Goal: Information Seeking & Learning: Learn about a topic

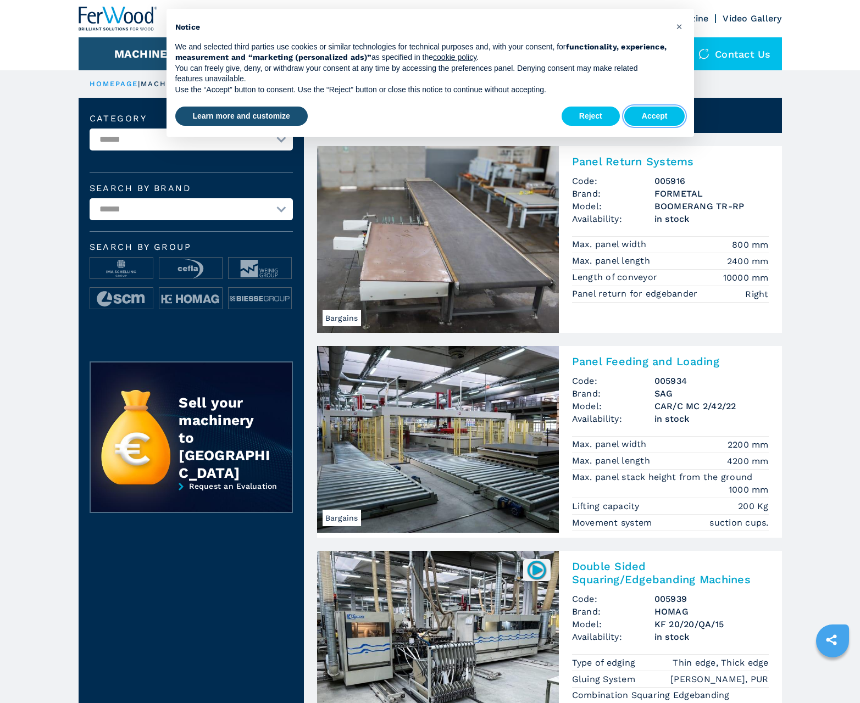
click at [654, 116] on button "Accept" at bounding box center [654, 117] width 61 height 20
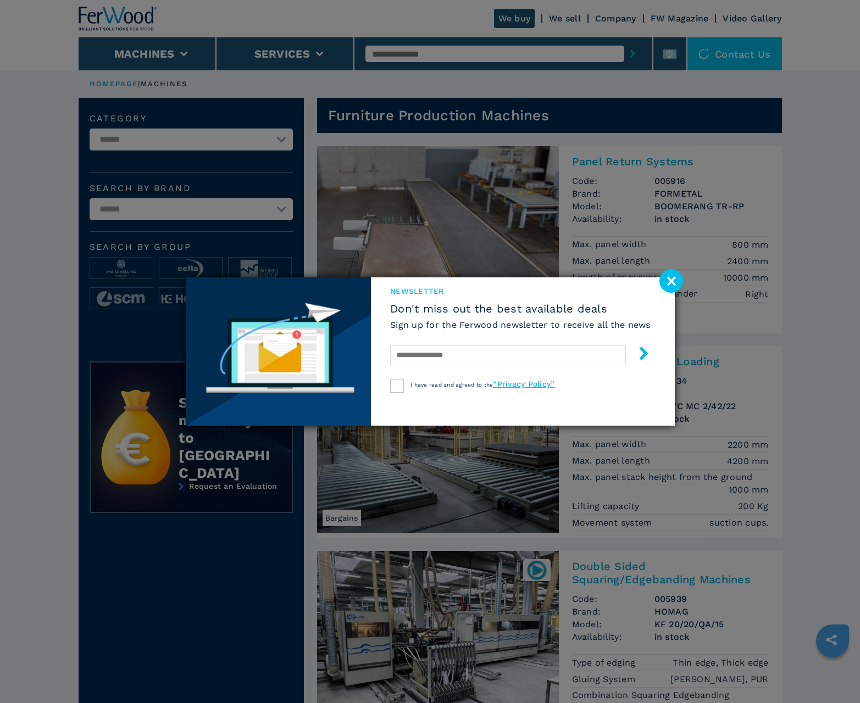
scroll to position [1099, 0]
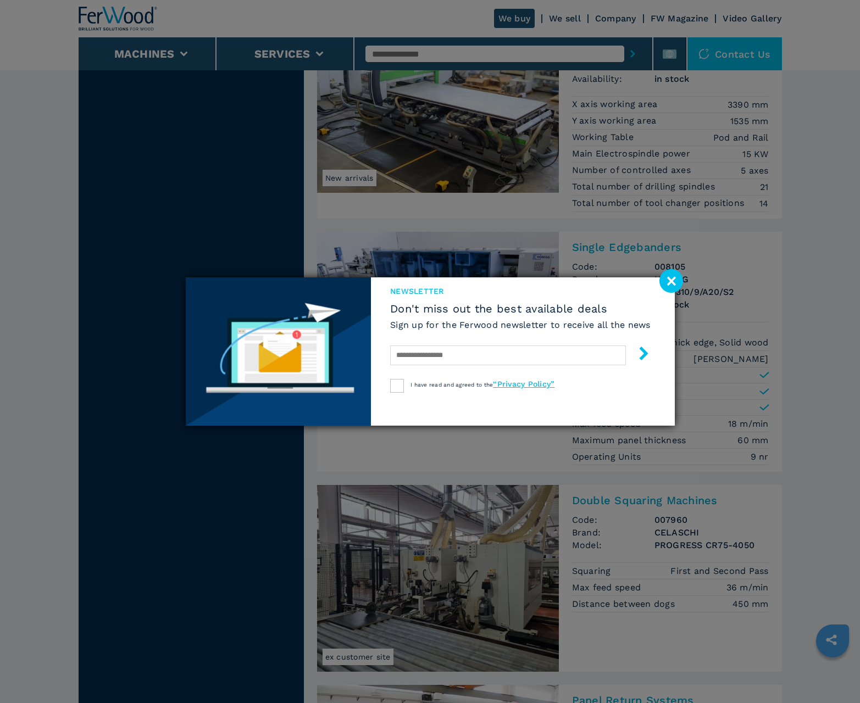
click at [671, 281] on image at bounding box center [671, 281] width 24 height 24
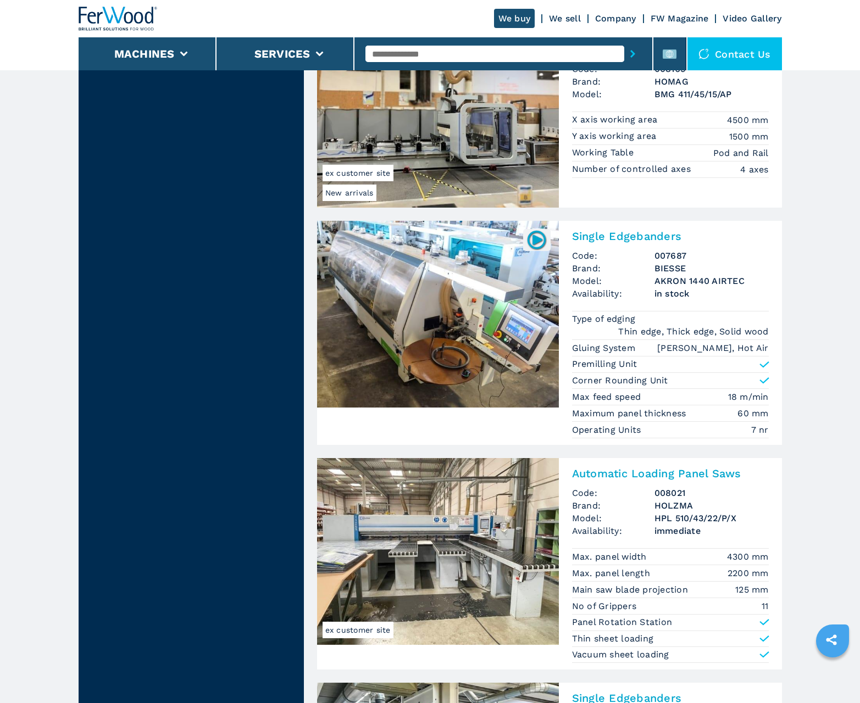
scroll to position [2189, 0]
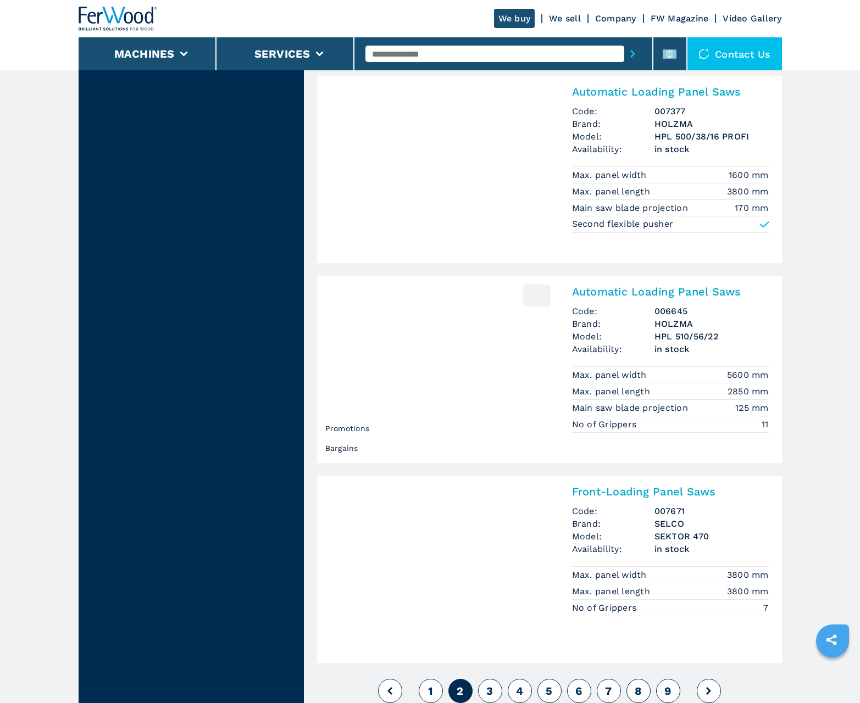
click at [490, 691] on span "3" at bounding box center [489, 691] width 7 height 13
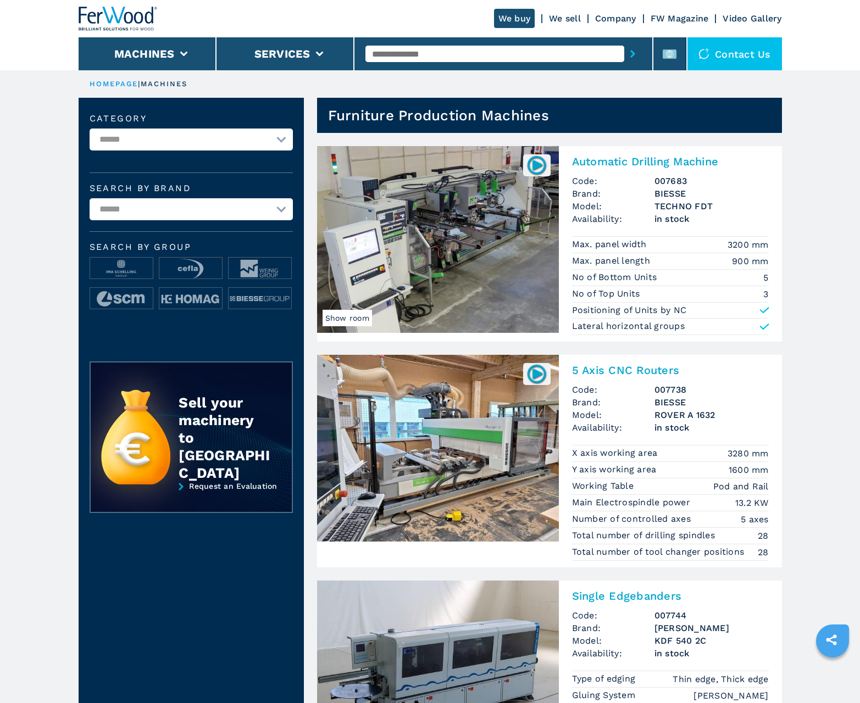
scroll to position [1099, 0]
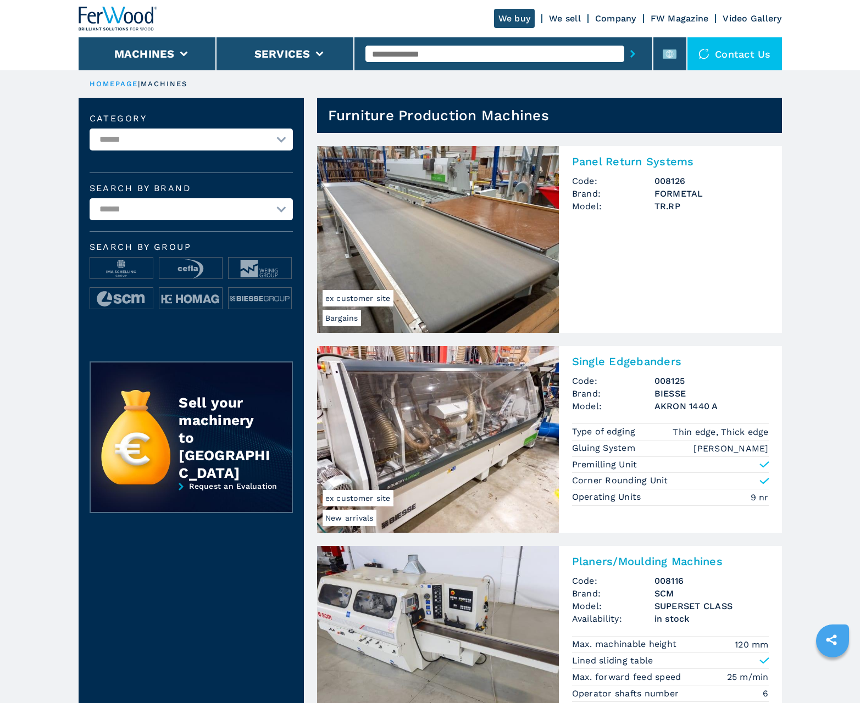
scroll to position [1099, 0]
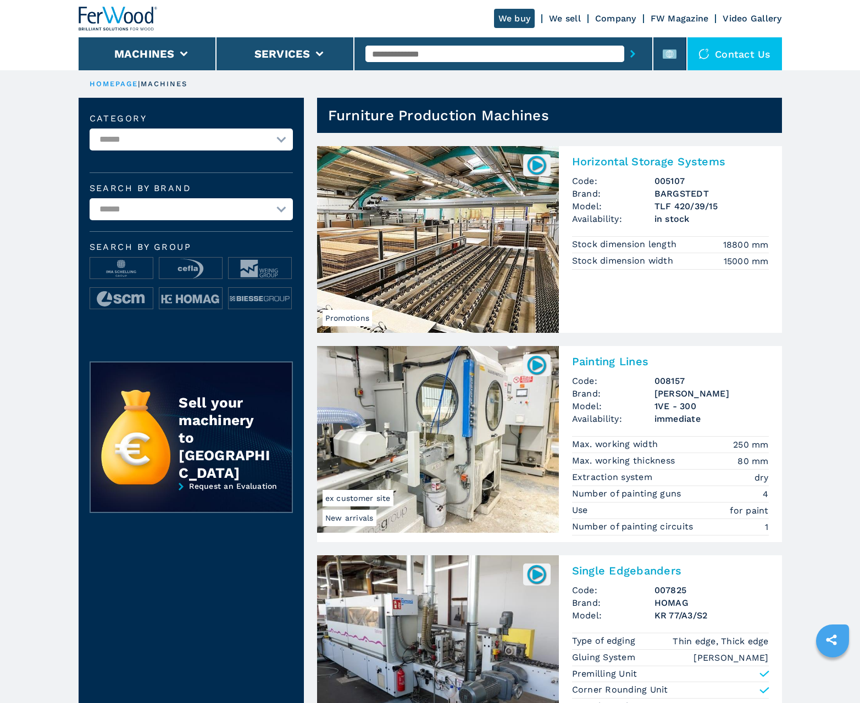
scroll to position [1099, 0]
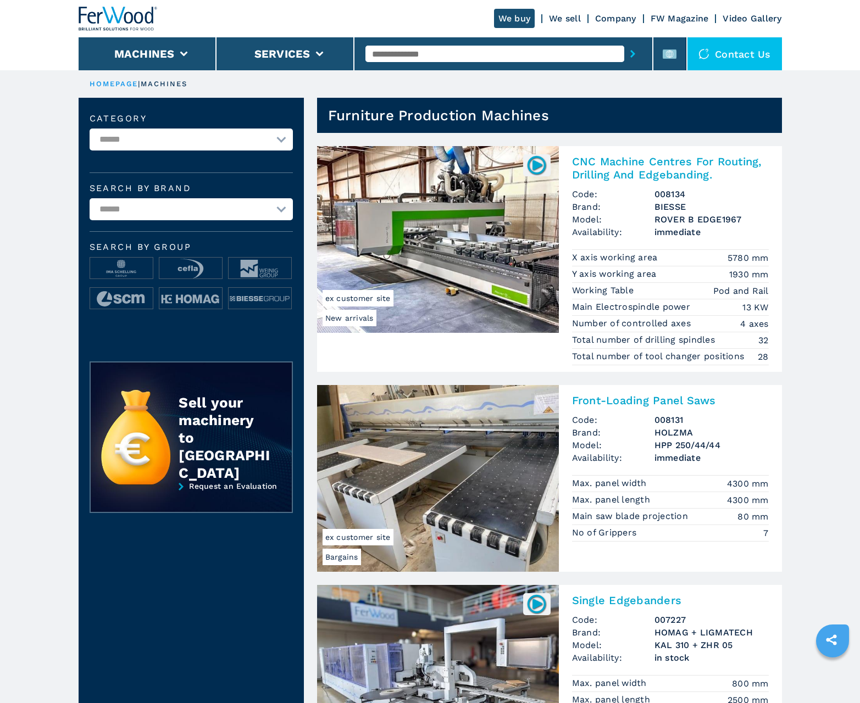
scroll to position [1099, 0]
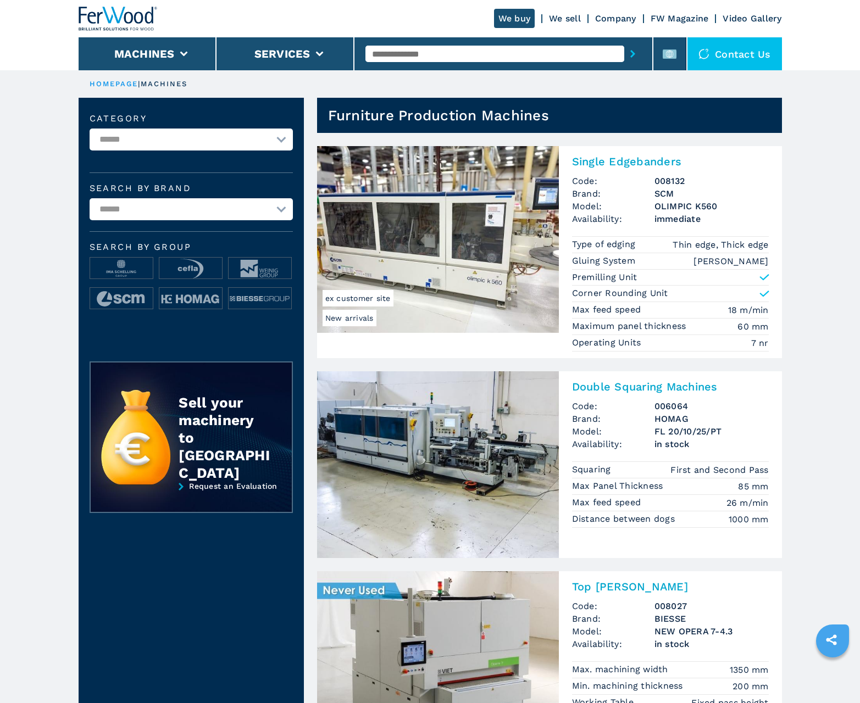
scroll to position [1099, 0]
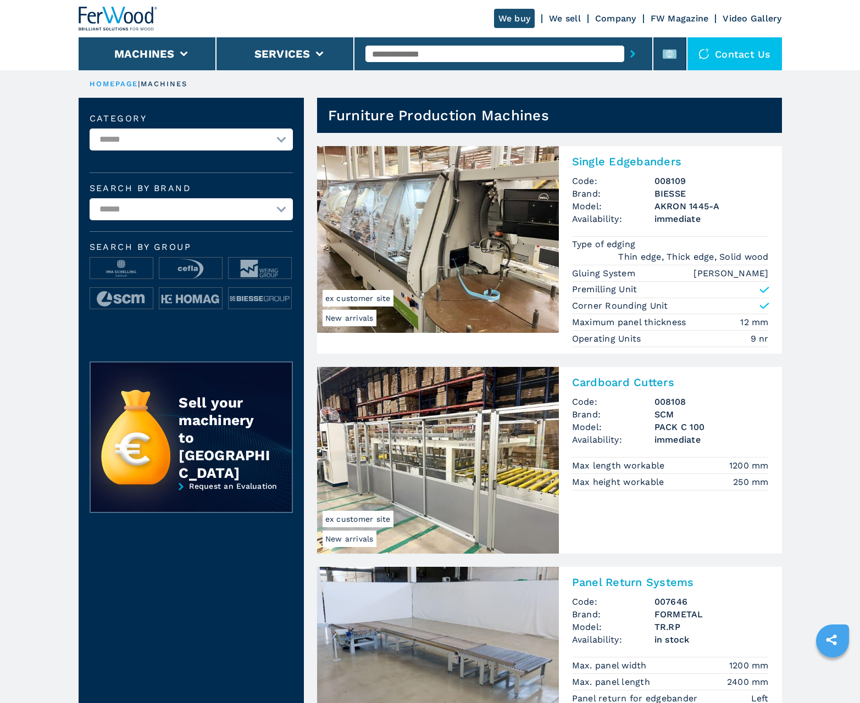
scroll to position [1099, 0]
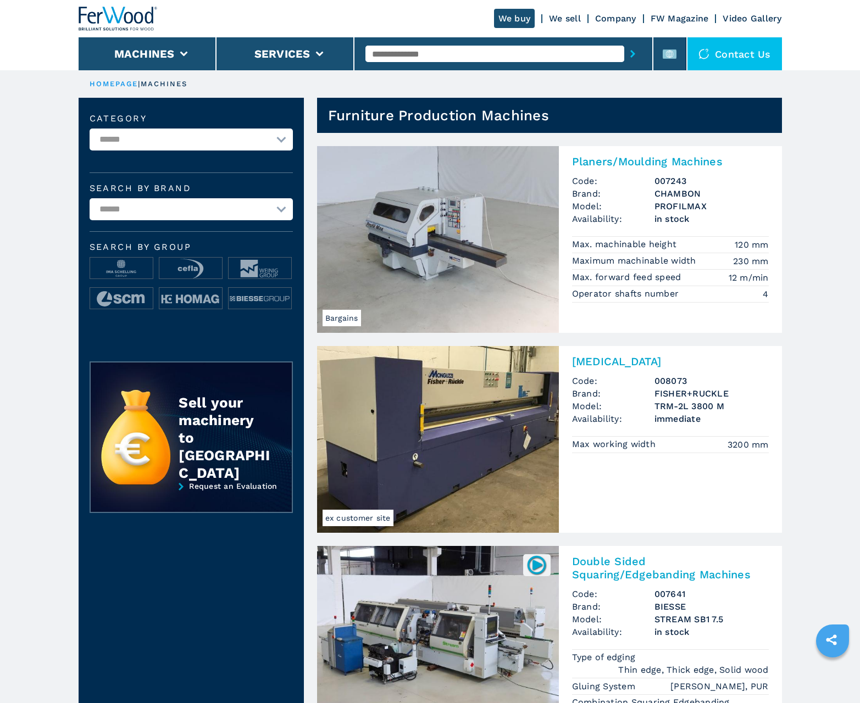
scroll to position [1099, 0]
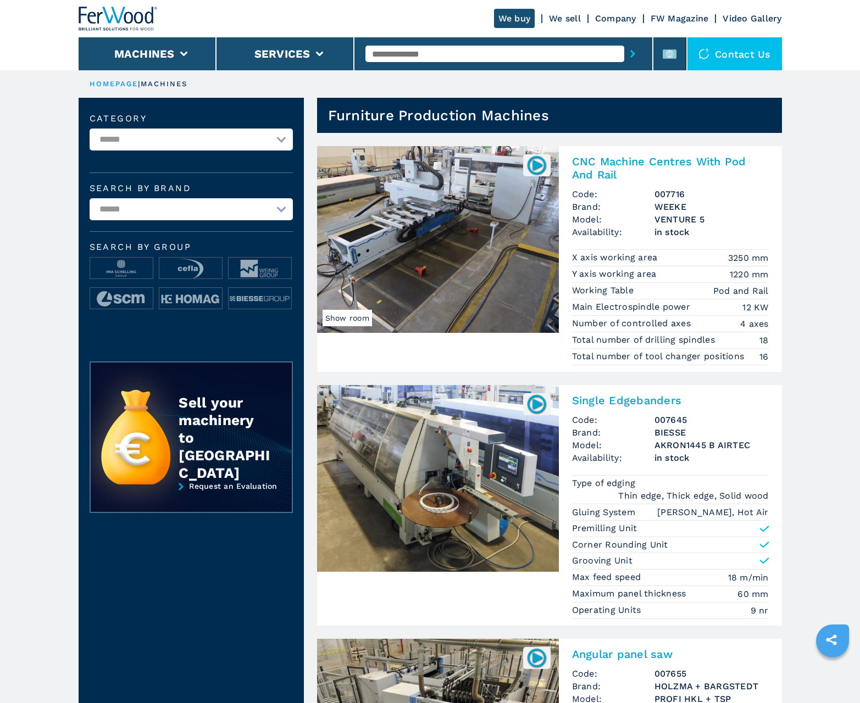
scroll to position [1099, 0]
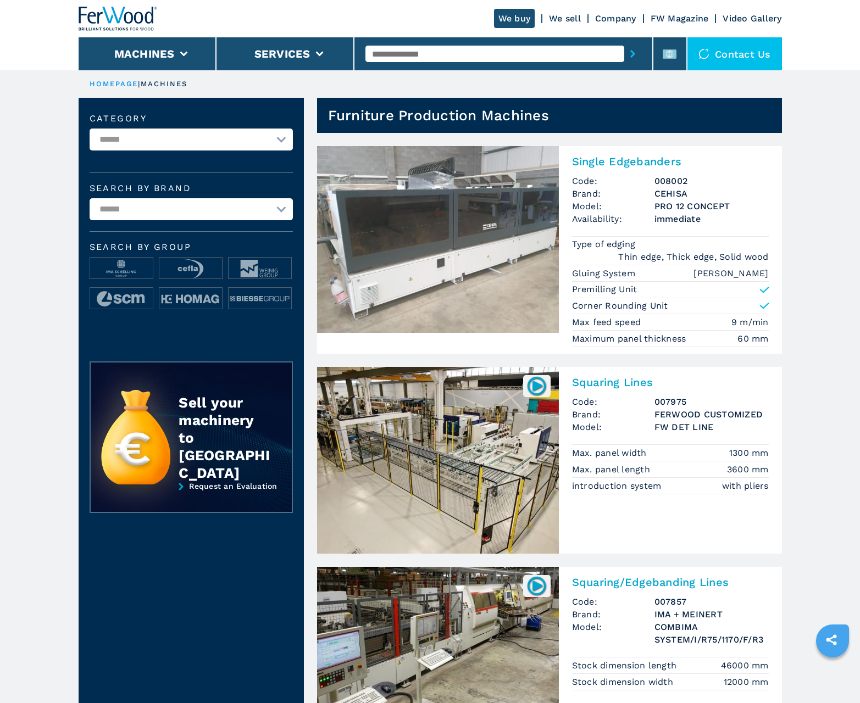
scroll to position [1099, 0]
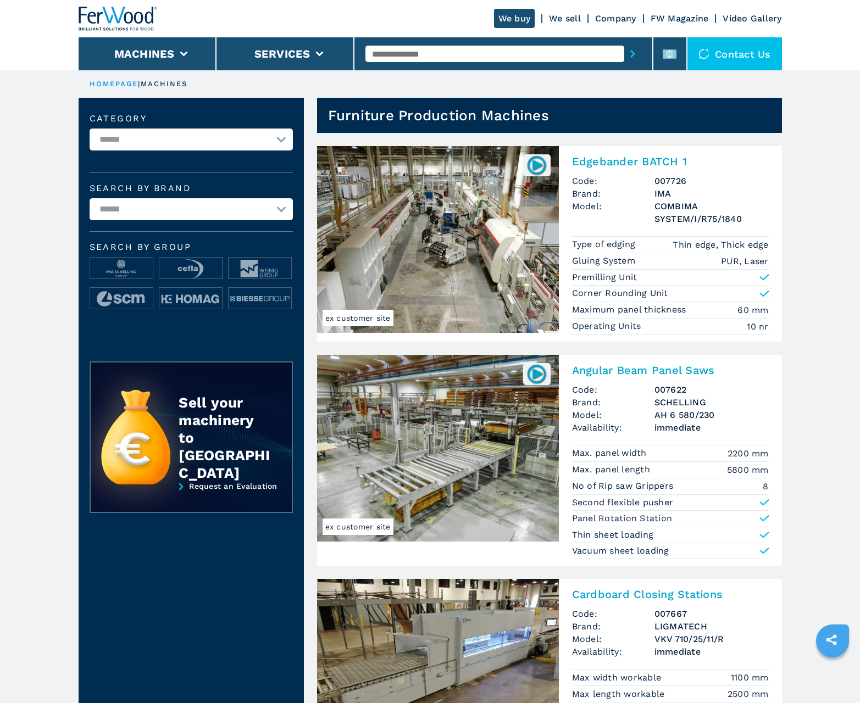
scroll to position [1099, 0]
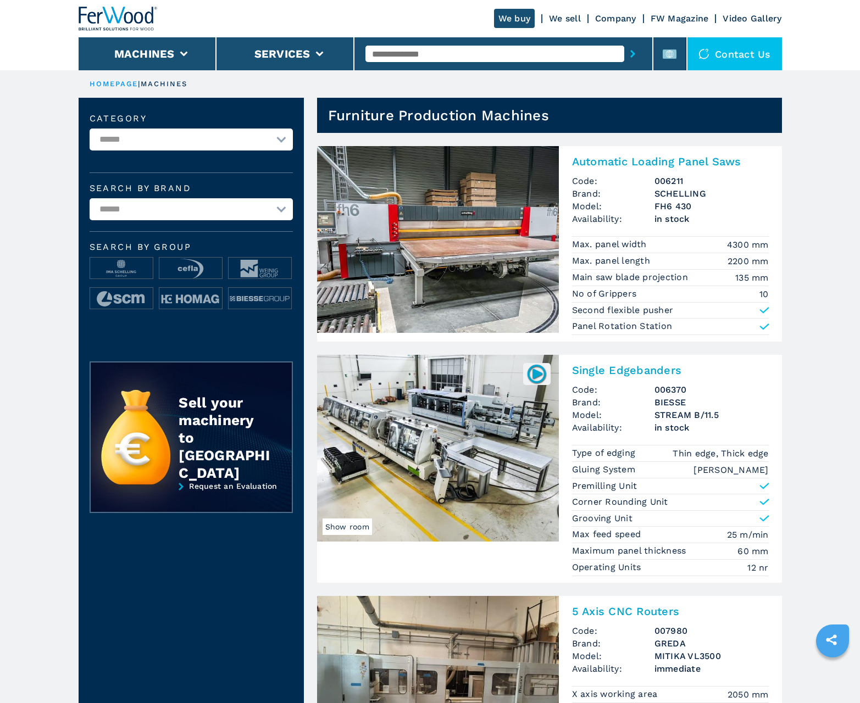
scroll to position [1099, 0]
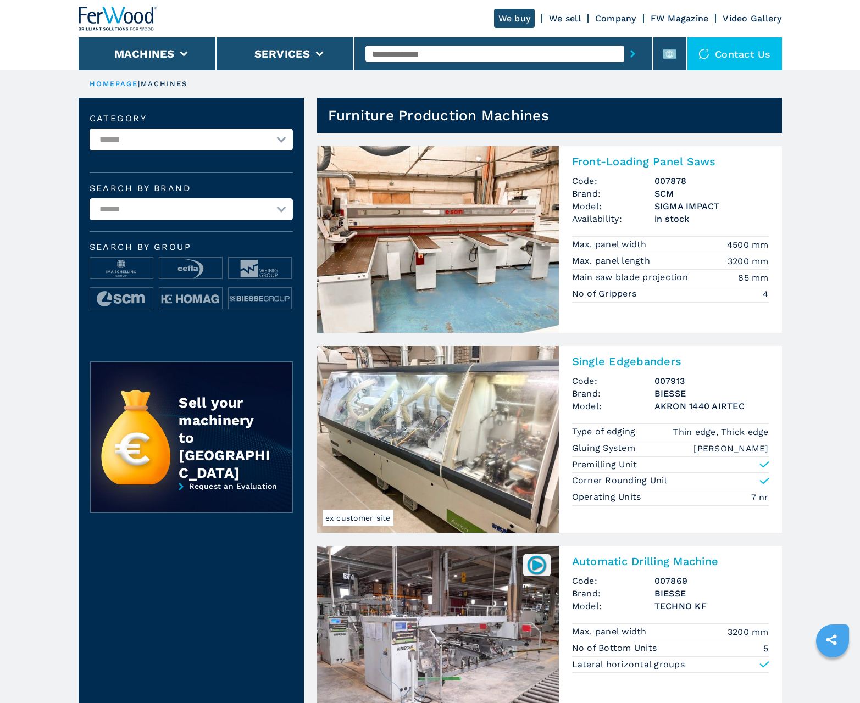
scroll to position [1099, 0]
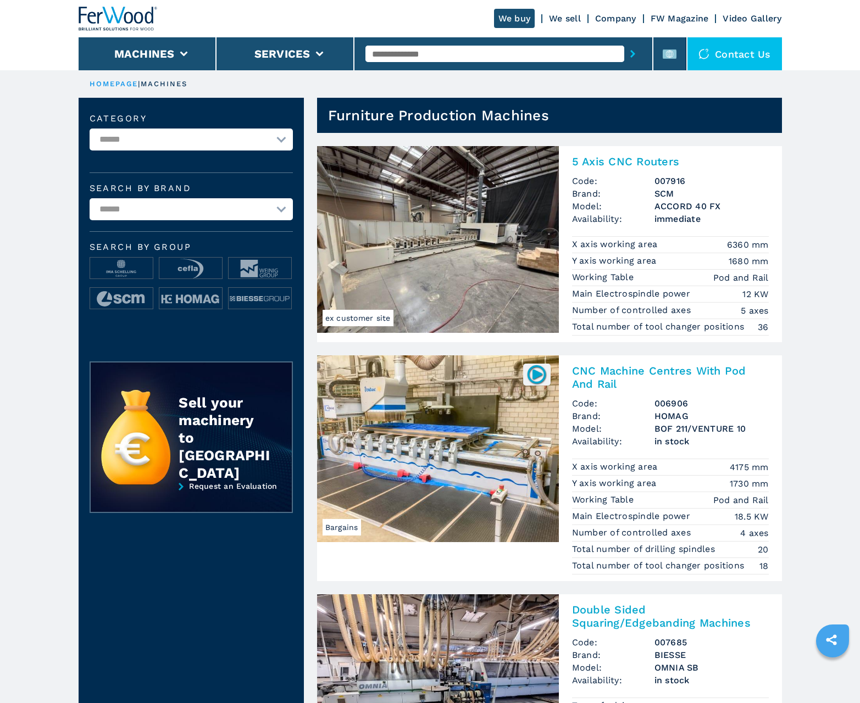
scroll to position [1099, 0]
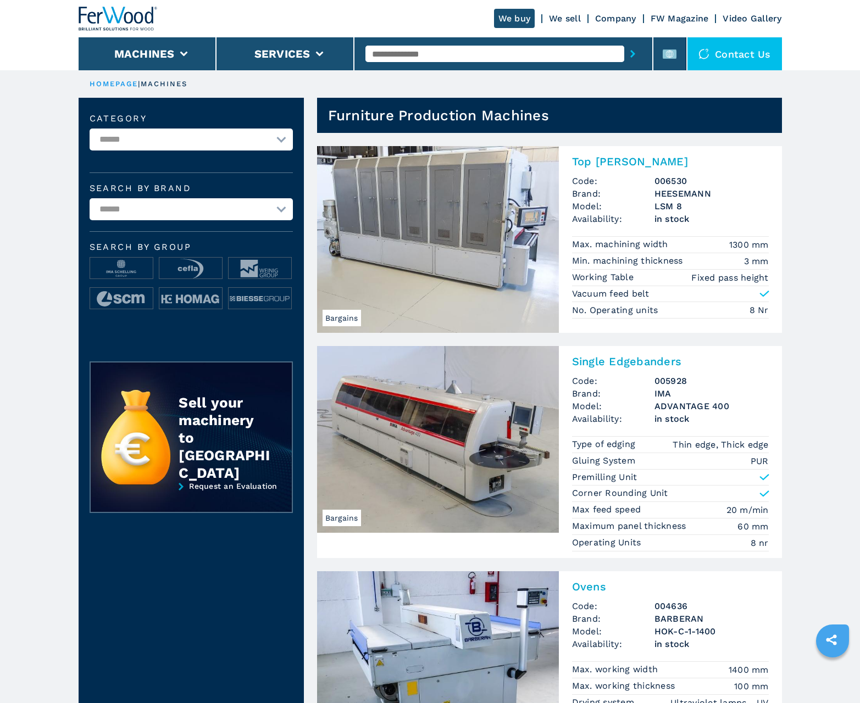
scroll to position [1099, 0]
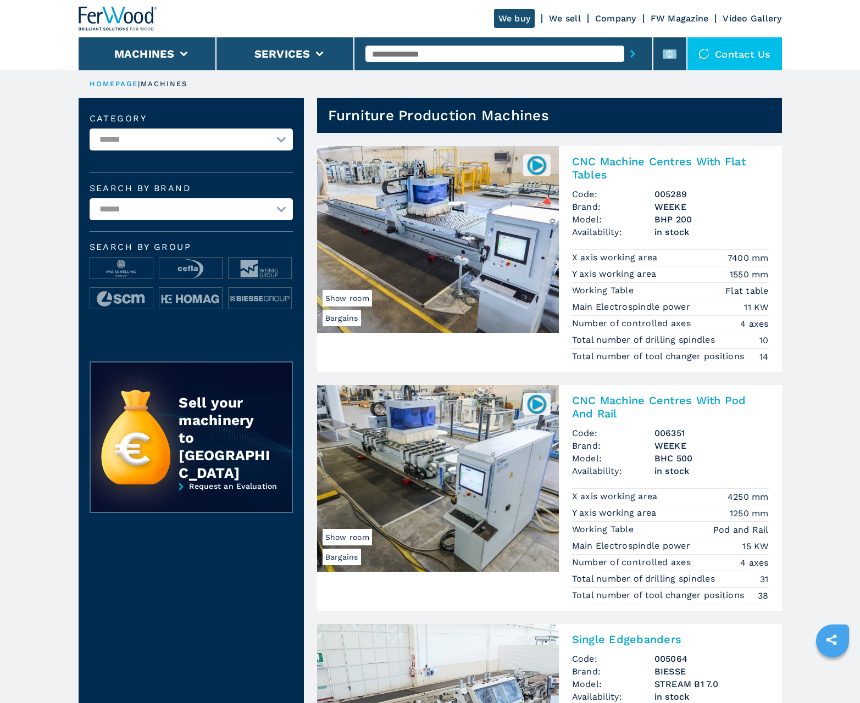
scroll to position [1099, 0]
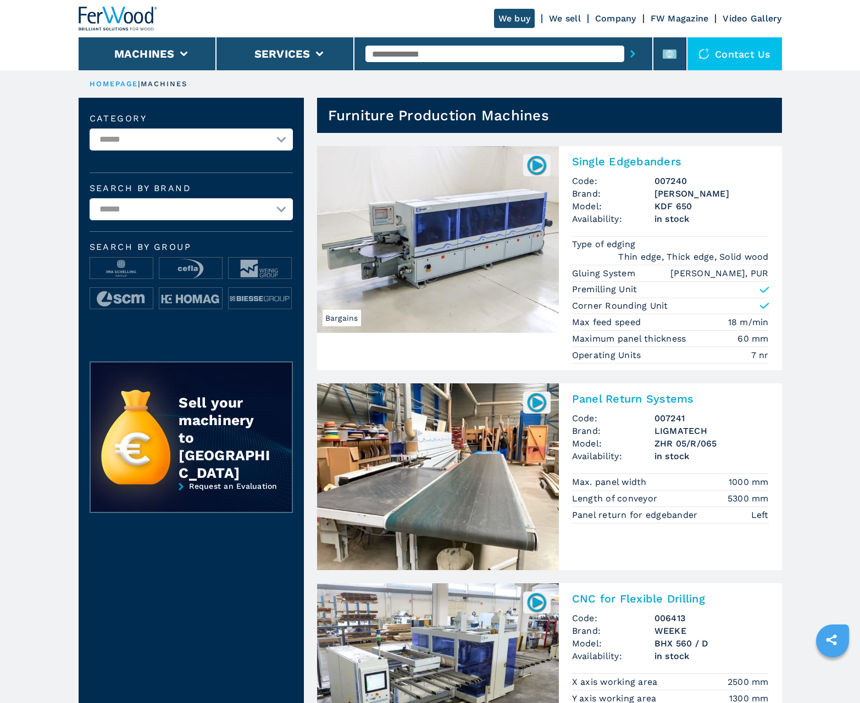
scroll to position [1099, 0]
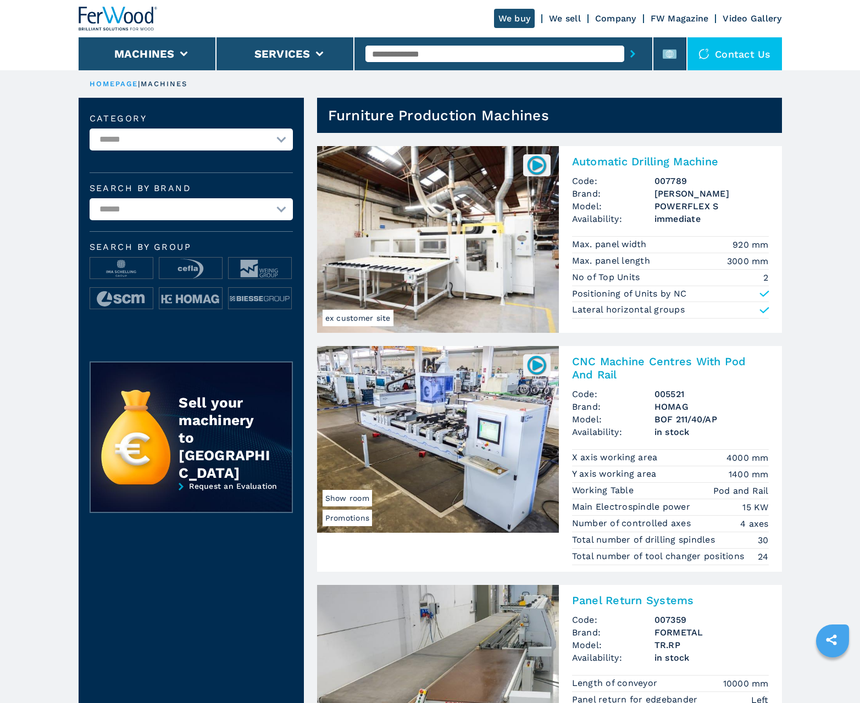
scroll to position [1099, 0]
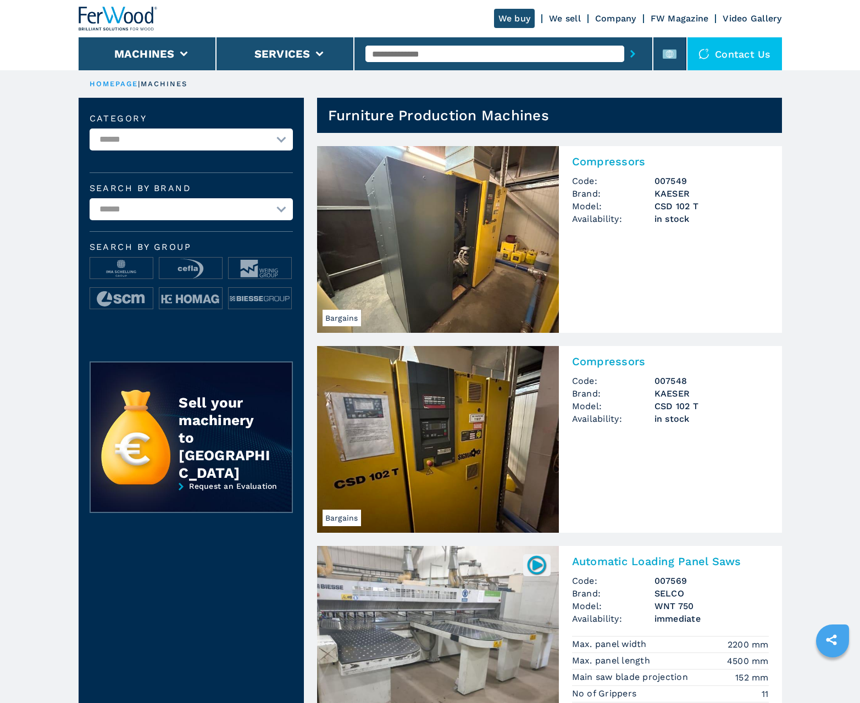
scroll to position [1099, 0]
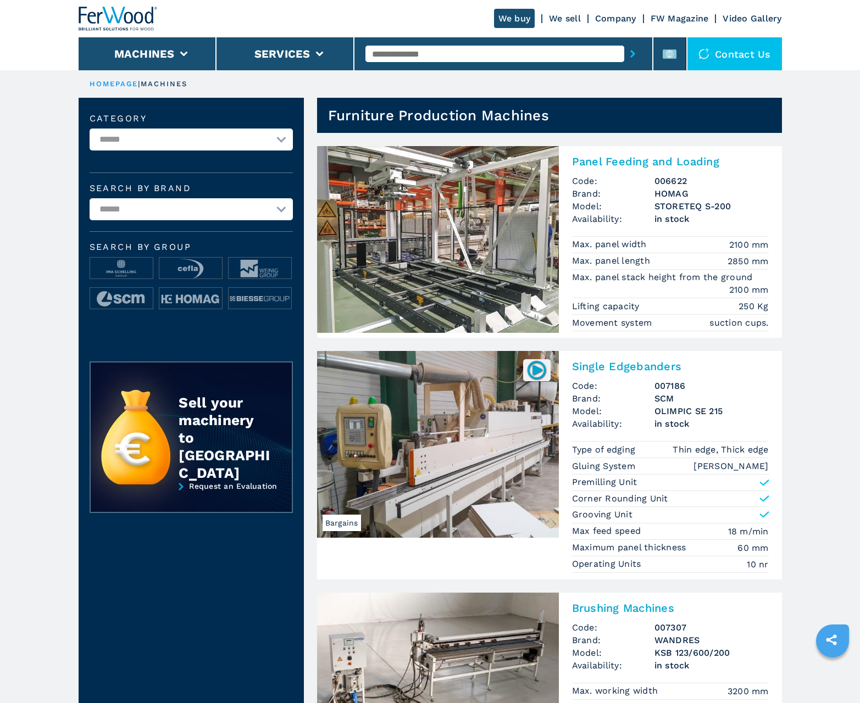
scroll to position [1099, 0]
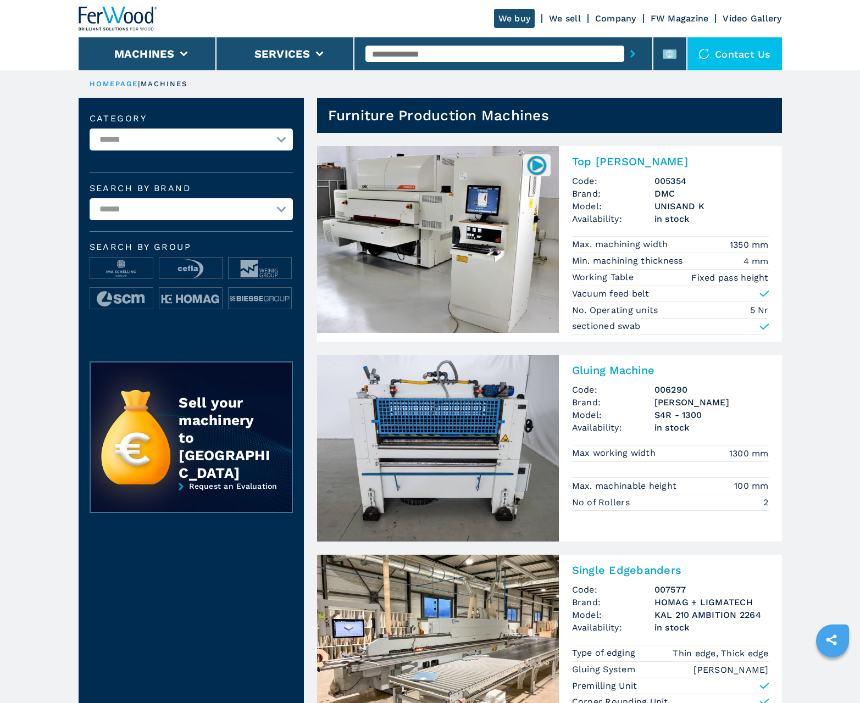
scroll to position [1099, 0]
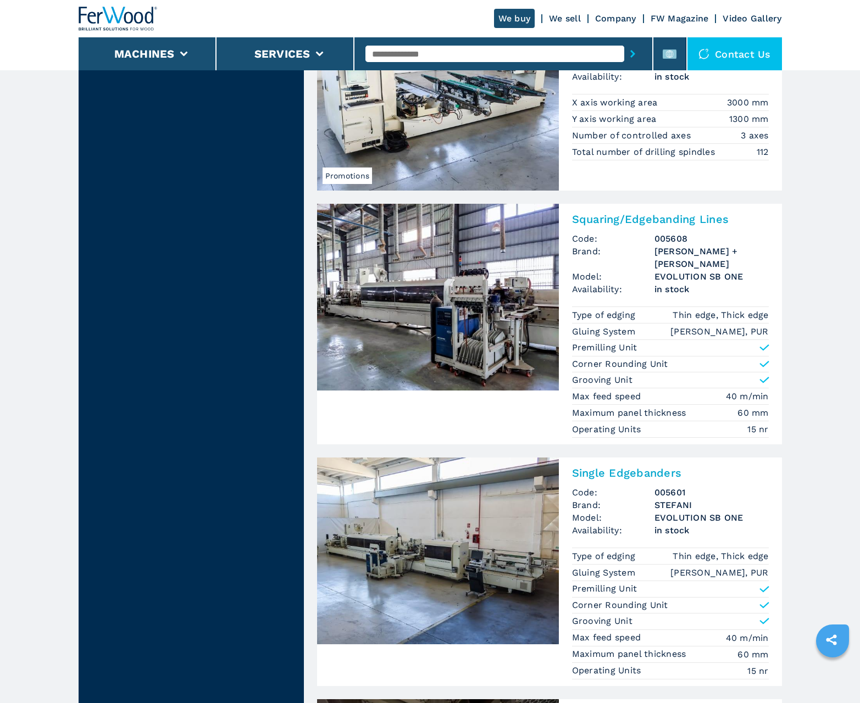
scroll to position [2253, 0]
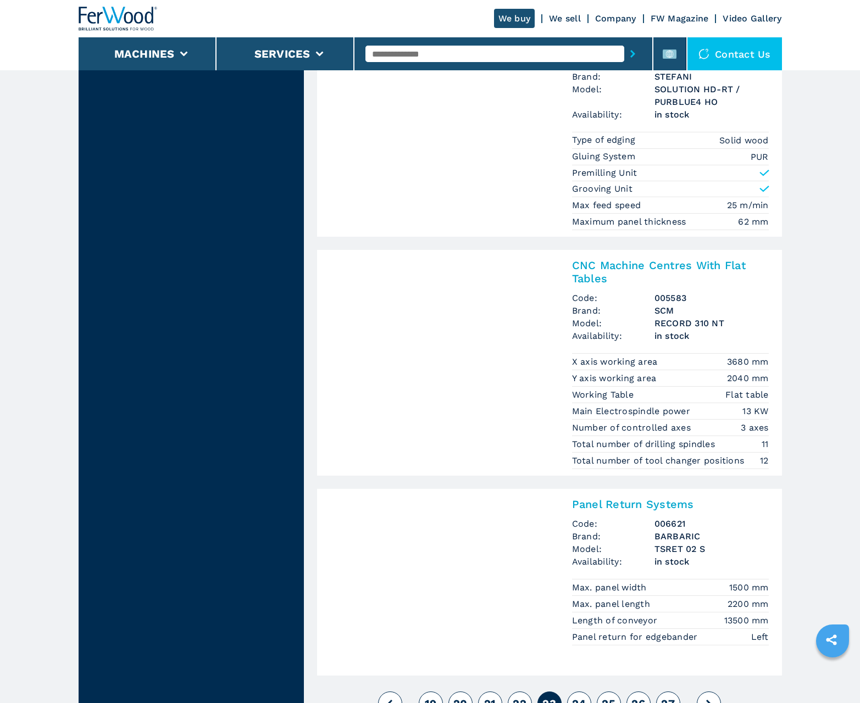
click at [579, 697] on span "24" at bounding box center [579, 703] width 14 height 13
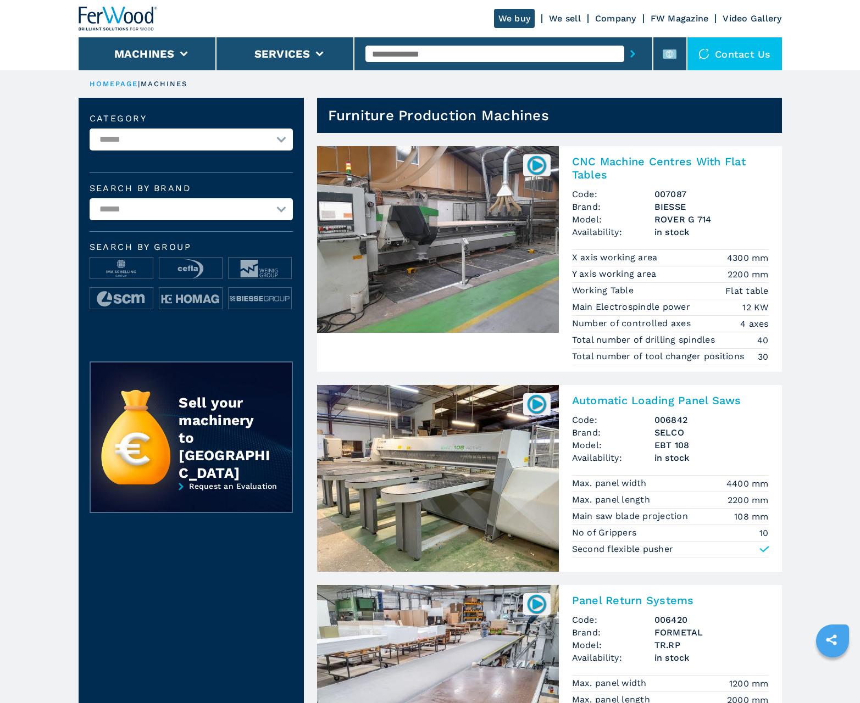
scroll to position [1099, 0]
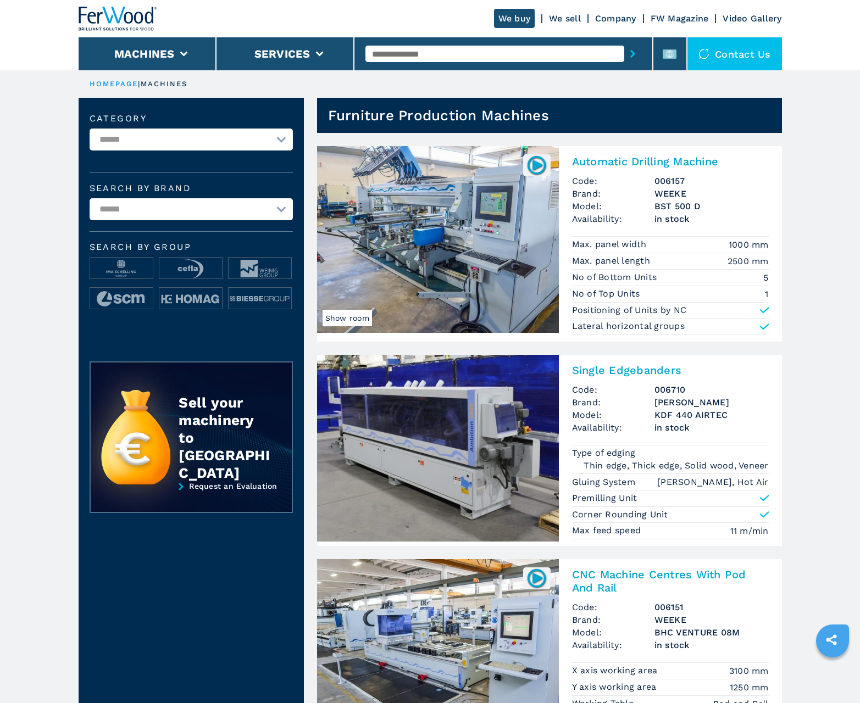
scroll to position [1099, 0]
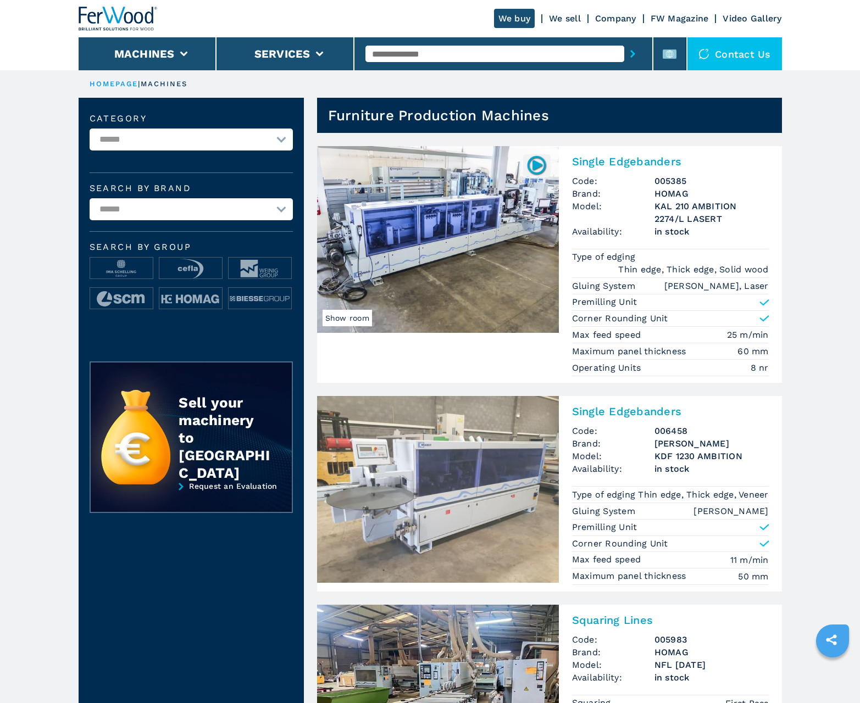
scroll to position [1099, 0]
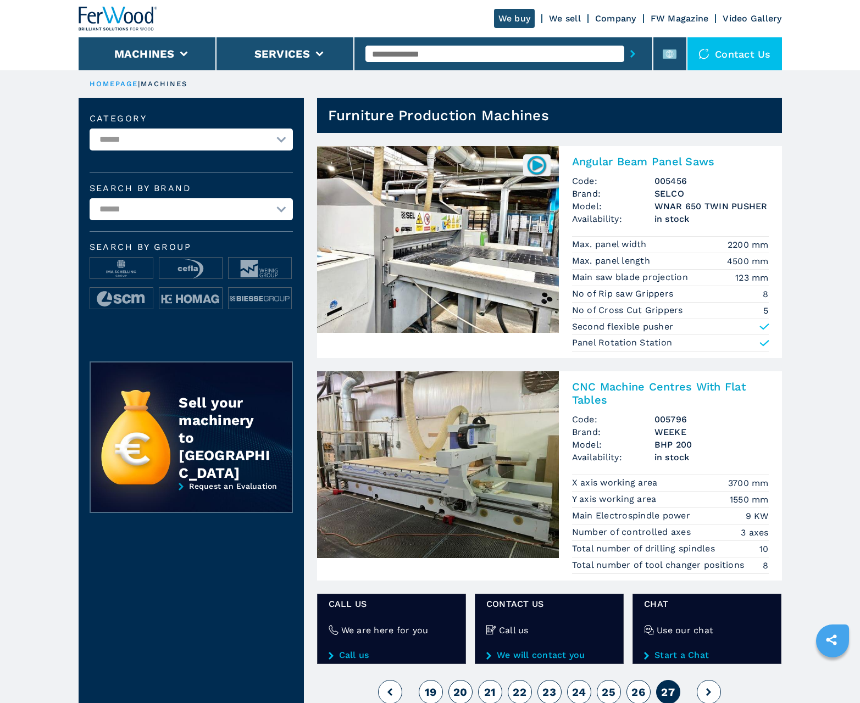
scroll to position [610, 0]
